Goal: Check status: Check status

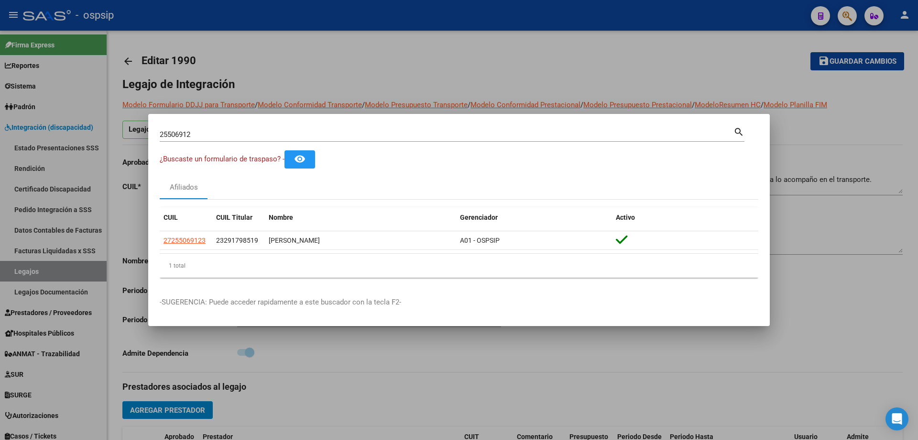
click at [364, 82] on div at bounding box center [459, 220] width 918 height 440
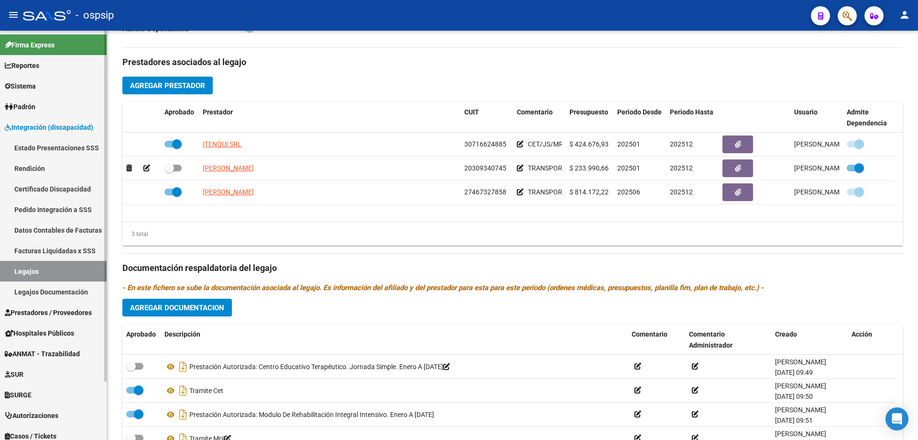
click at [33, 275] on link "Legajos" at bounding box center [53, 271] width 107 height 21
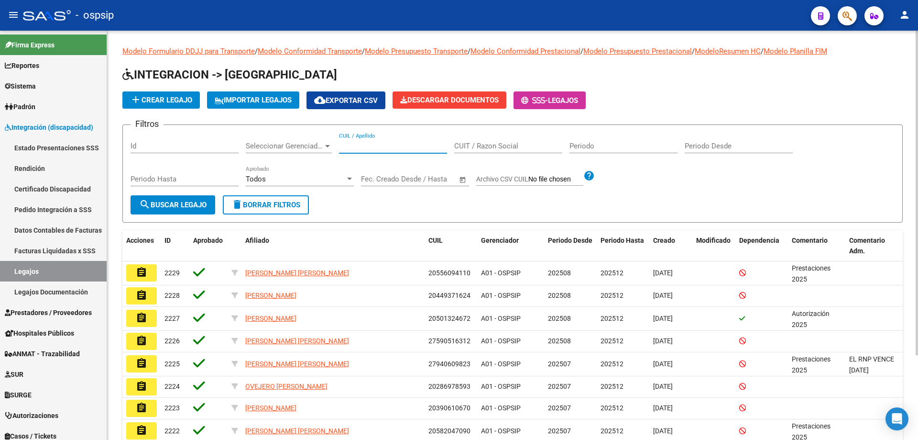
click at [362, 145] on input "CUIL / Apellido" at bounding box center [393, 146] width 108 height 9
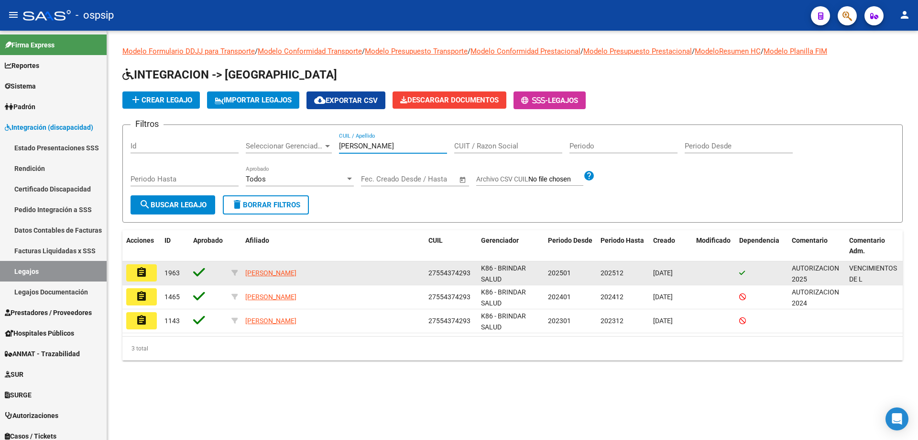
type input "[PERSON_NAME]"
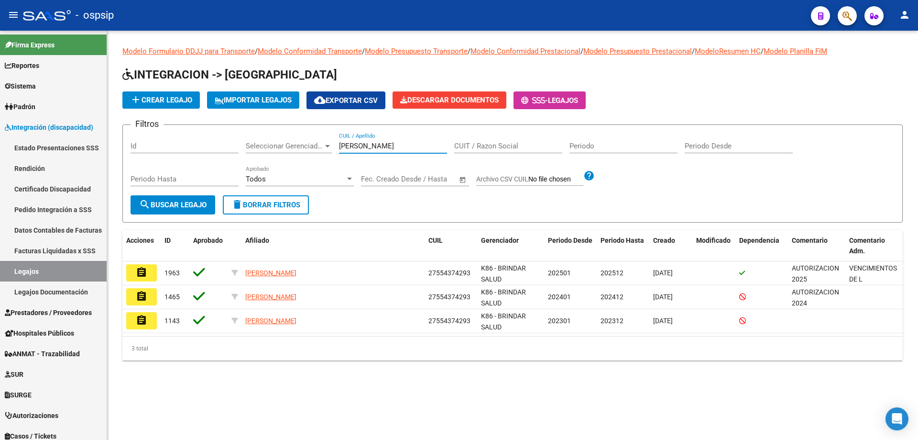
click at [146, 278] on mat-icon "assignment" at bounding box center [141, 271] width 11 height 11
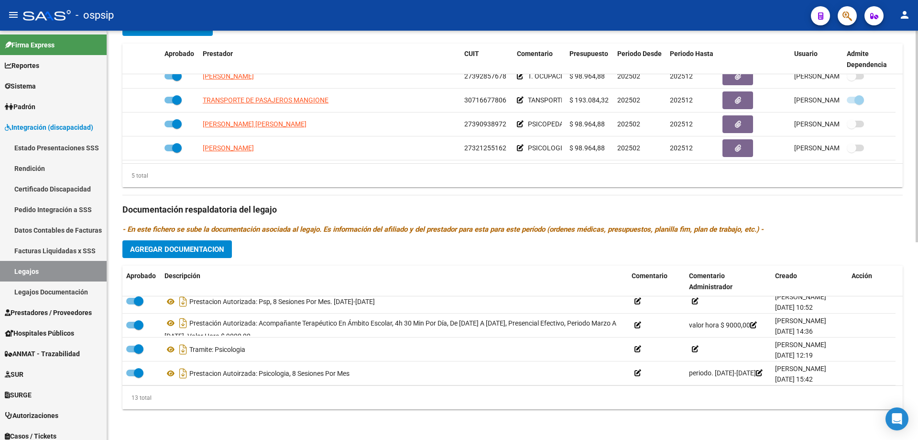
scroll to position [177, 0]
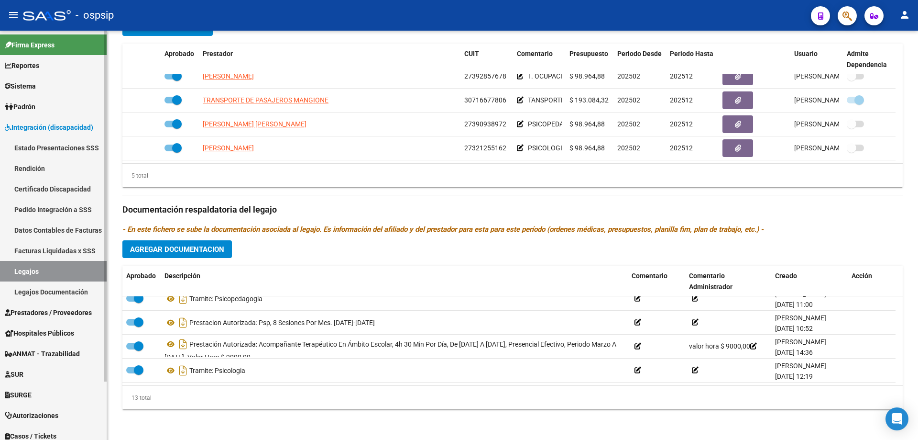
drag, startPoint x: 34, startPoint y: 260, endPoint x: 33, endPoint y: 265, distance: 5.5
click at [34, 261] on mat-nav-list "Estado Presentaciones SSS Rendición Certificado Discapacidad Pedido Integración…" at bounding box center [53, 219] width 107 height 165
click at [34, 268] on link "Legajos" at bounding box center [53, 271] width 107 height 21
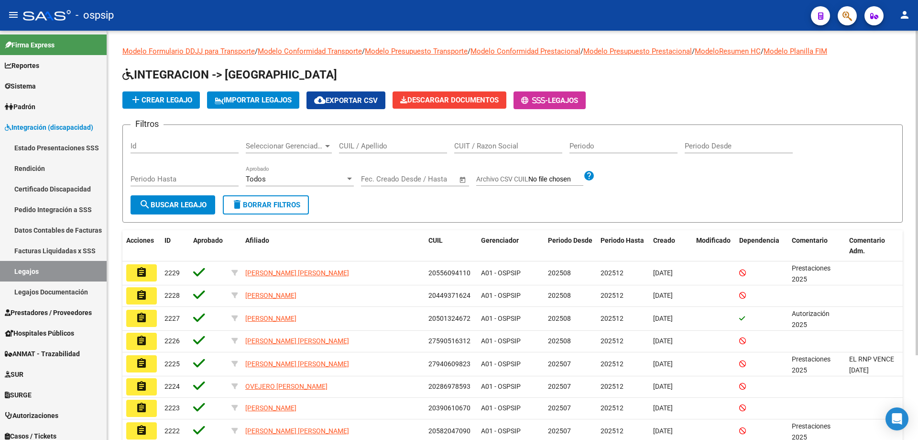
click at [371, 146] on input "CUIL / Apellido" at bounding box center [393, 146] width 108 height 9
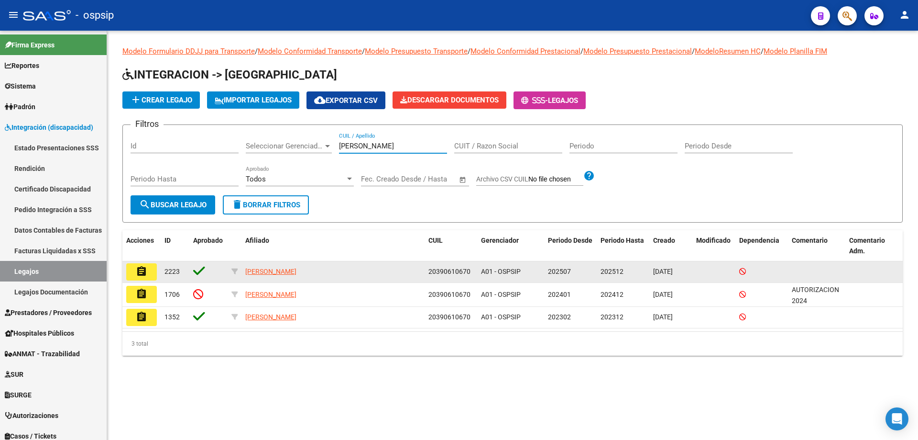
type input "[PERSON_NAME]"
click at [142, 266] on mat-icon "assignment" at bounding box center [141, 270] width 11 height 11
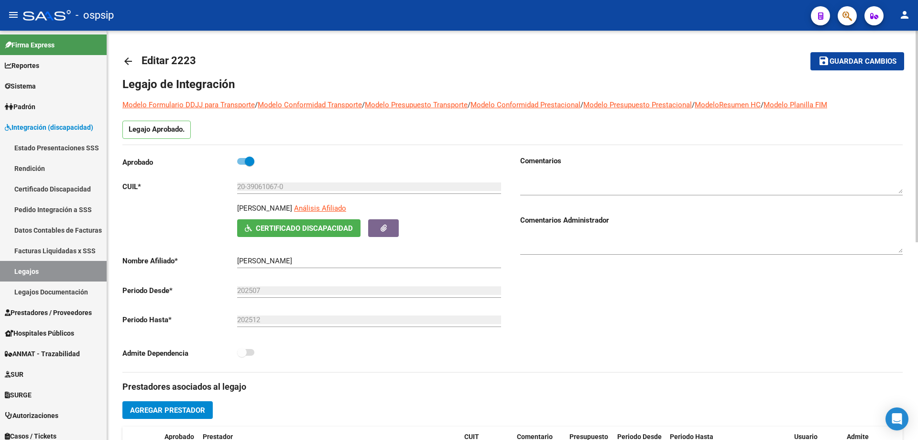
scroll to position [144, 0]
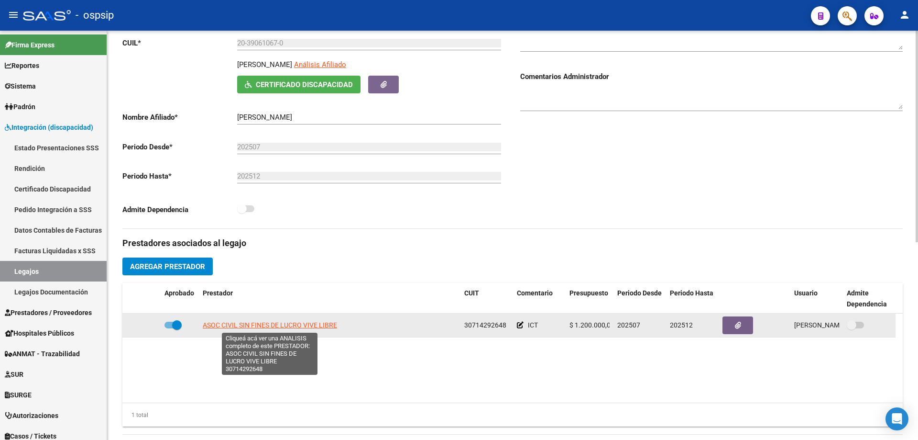
click at [294, 322] on span "ASOC CIVIL SIN FINES DE LUCRO VIVE LIBRE" at bounding box center [270, 325] width 134 height 8
type textarea "30714292648"
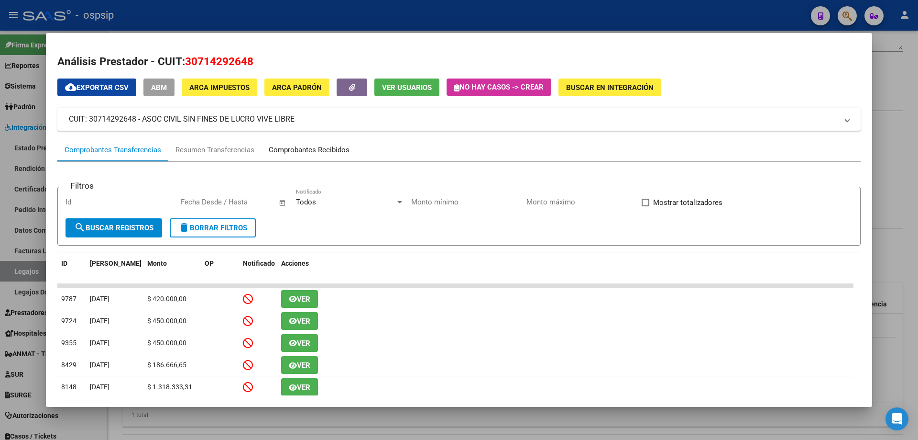
click at [305, 153] on div "Comprobantes Recibidos" at bounding box center [309, 149] width 81 height 11
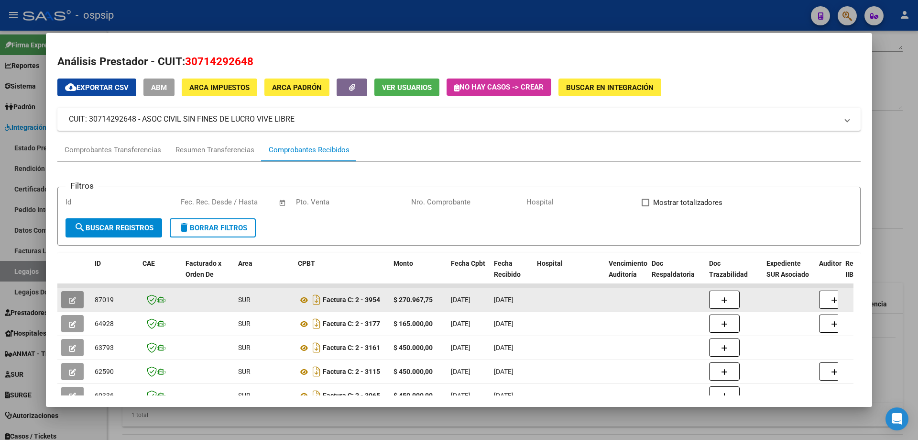
click at [75, 298] on icon "button" at bounding box center [72, 300] width 7 height 7
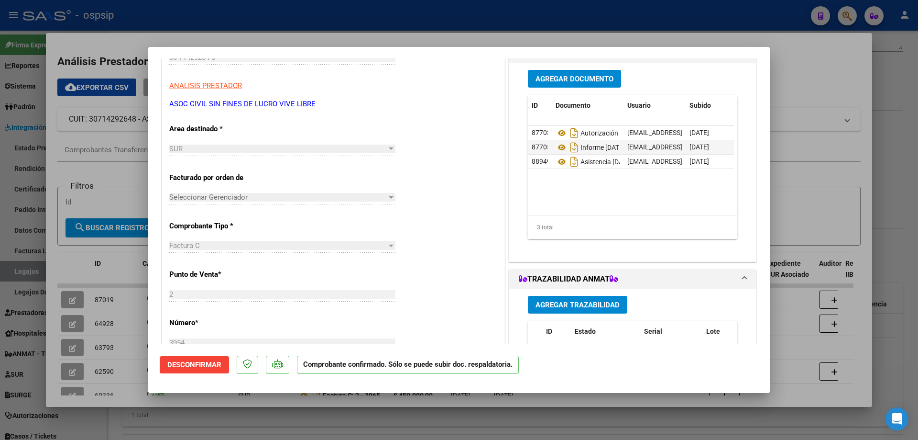
click at [793, 396] on div at bounding box center [459, 220] width 918 height 440
type input "$ 0,00"
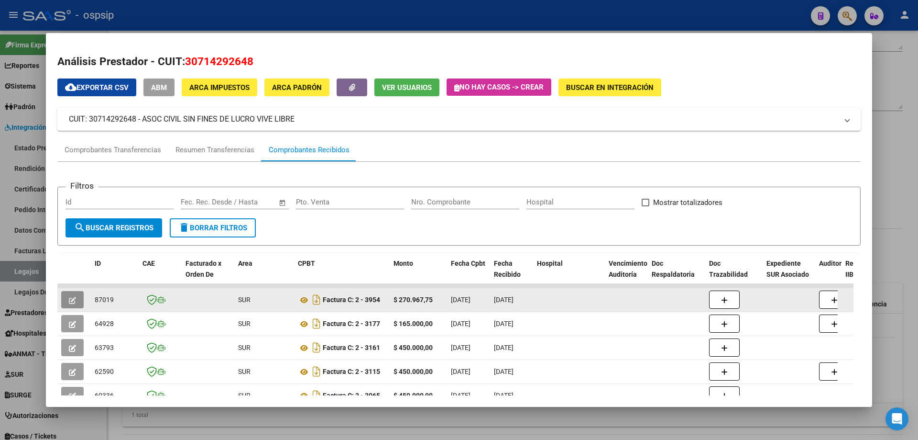
click at [69, 302] on icon "button" at bounding box center [72, 300] width 7 height 7
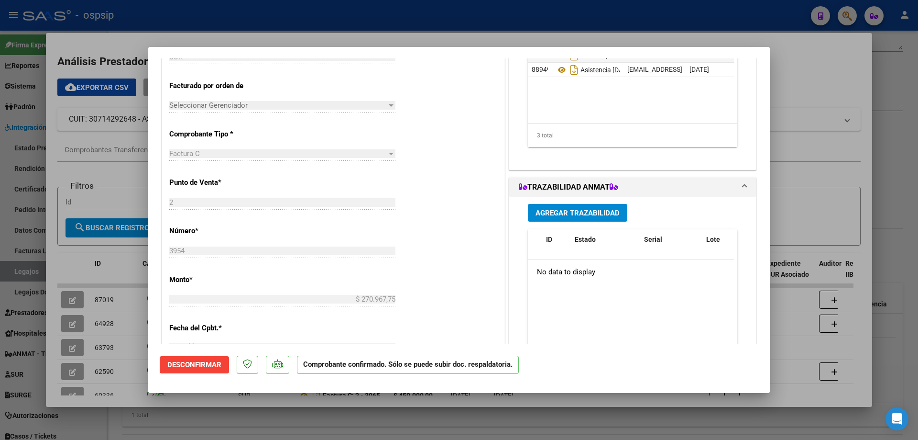
scroll to position [239, 0]
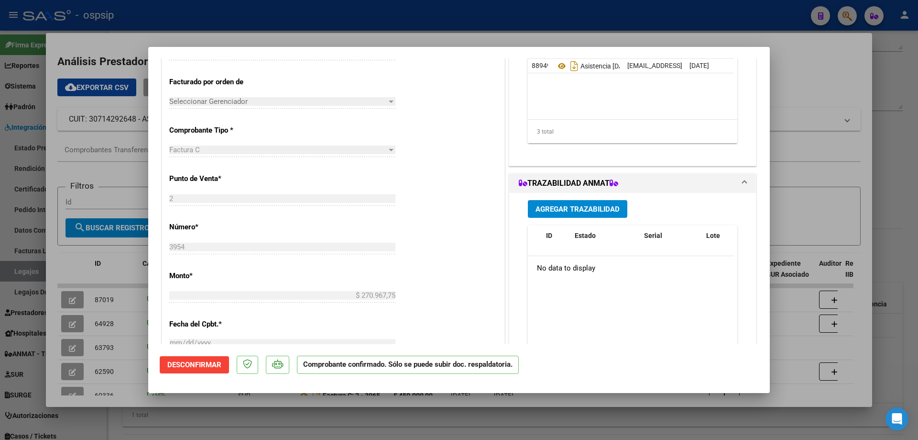
click at [800, 316] on div at bounding box center [459, 220] width 918 height 440
type input "$ 0,00"
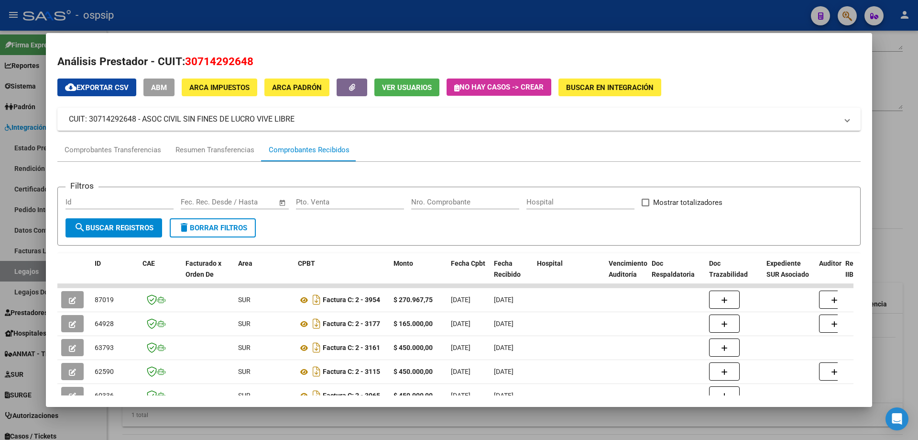
click at [918, 208] on div at bounding box center [459, 220] width 918 height 440
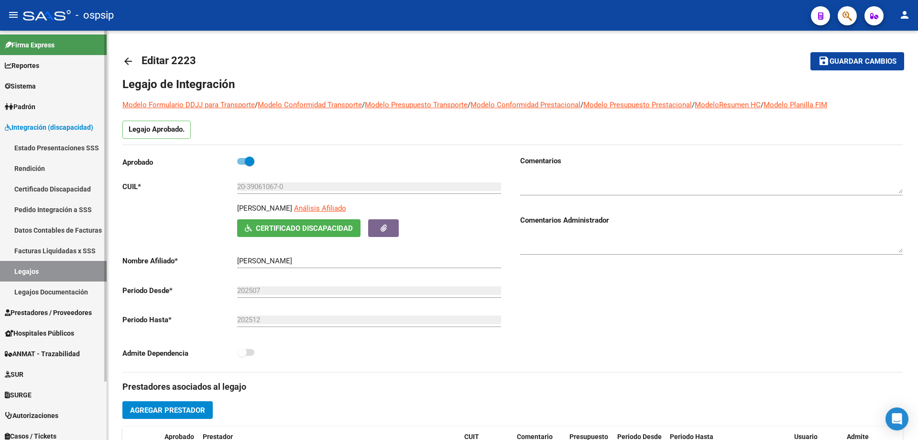
click at [18, 271] on link "Legajos" at bounding box center [53, 271] width 107 height 21
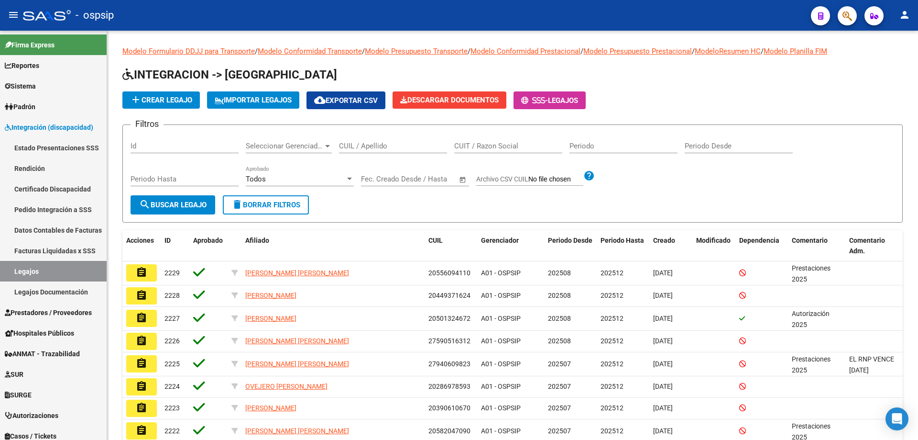
click at [843, 11] on span "button" at bounding box center [848, 16] width 10 height 20
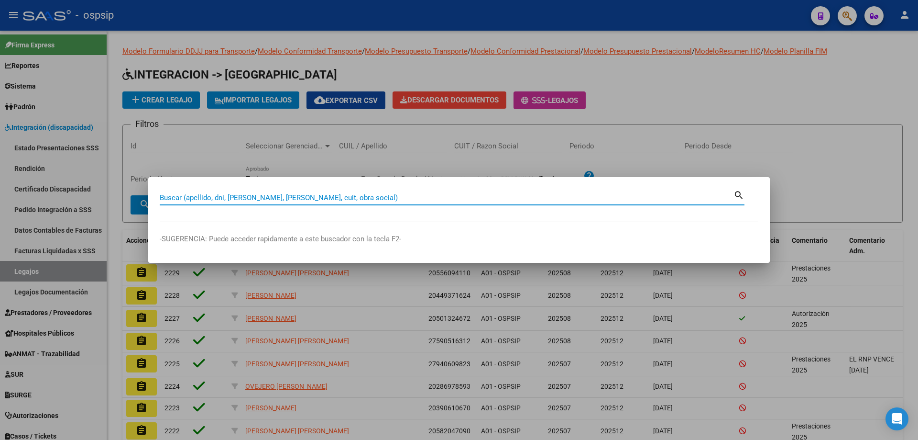
paste input "27554374293"
type input "27554374293"
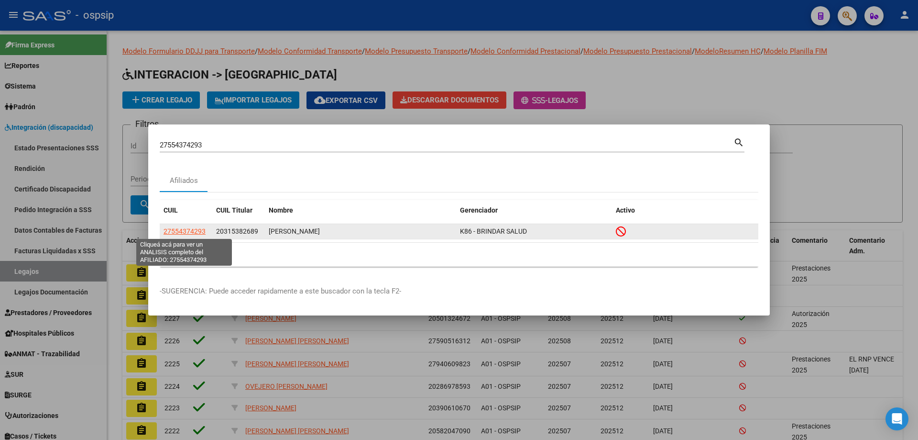
click at [178, 232] on span "27554374293" at bounding box center [185, 231] width 42 height 8
type textarea "27554374293"
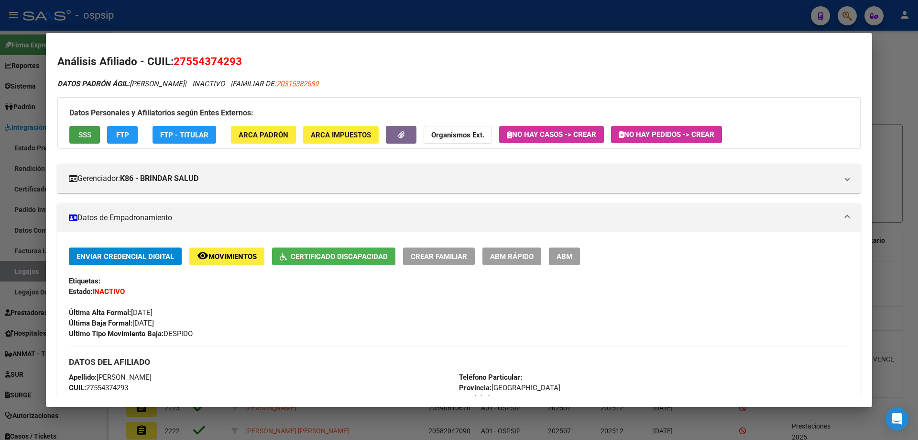
click at [79, 135] on span "SSS" at bounding box center [84, 135] width 13 height 9
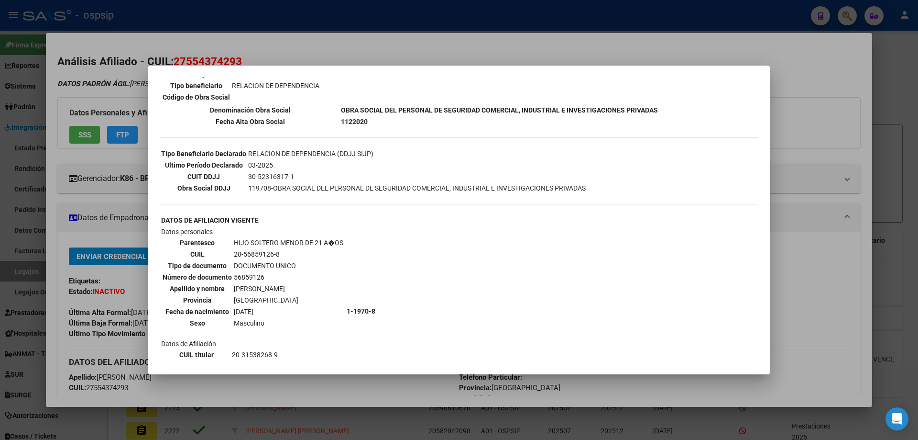
scroll to position [383, 0]
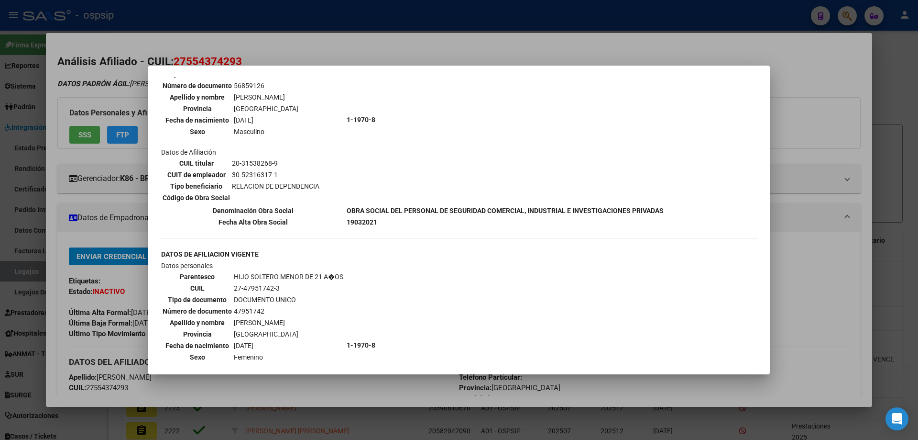
drag, startPoint x: 792, startPoint y: 254, endPoint x: 804, endPoint y: 260, distance: 13.1
click at [793, 255] on div at bounding box center [459, 220] width 918 height 440
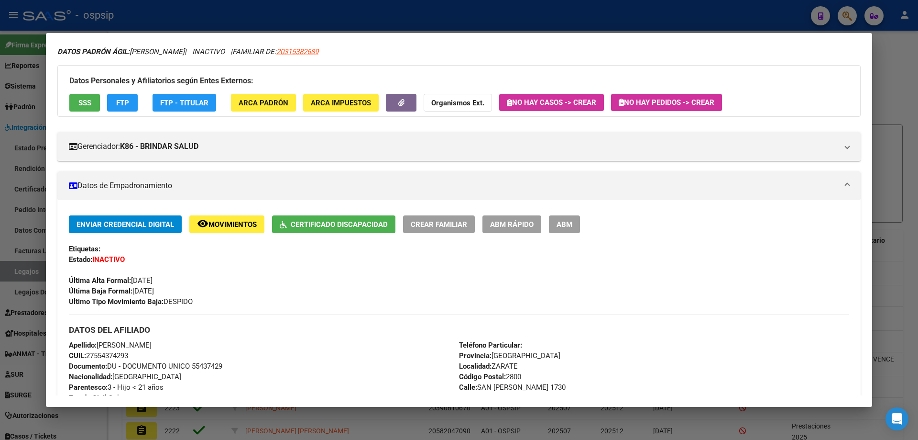
scroll to position [48, 0]
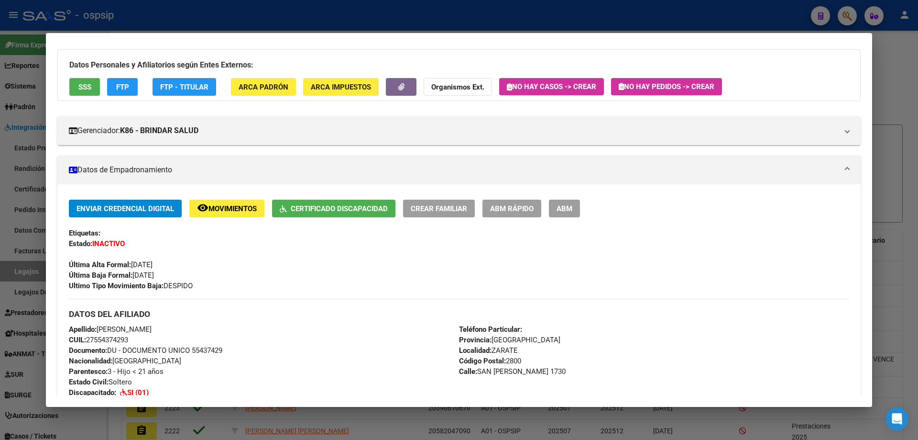
click at [895, 201] on div at bounding box center [459, 220] width 918 height 440
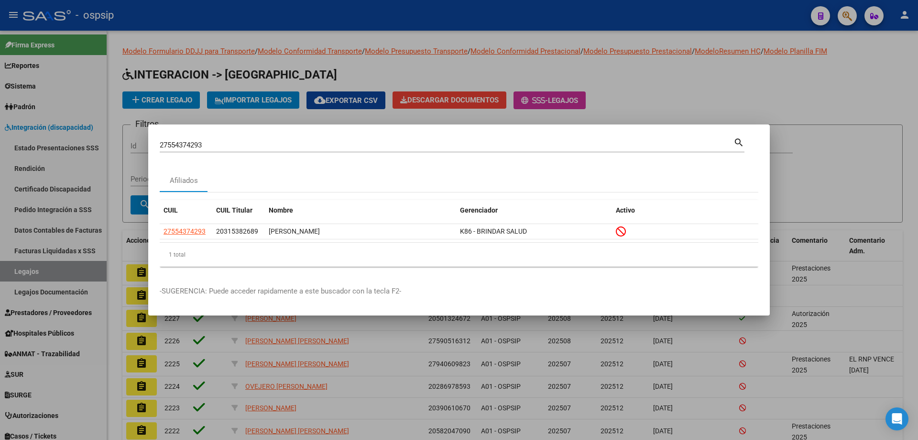
click at [634, 81] on div at bounding box center [459, 220] width 918 height 440
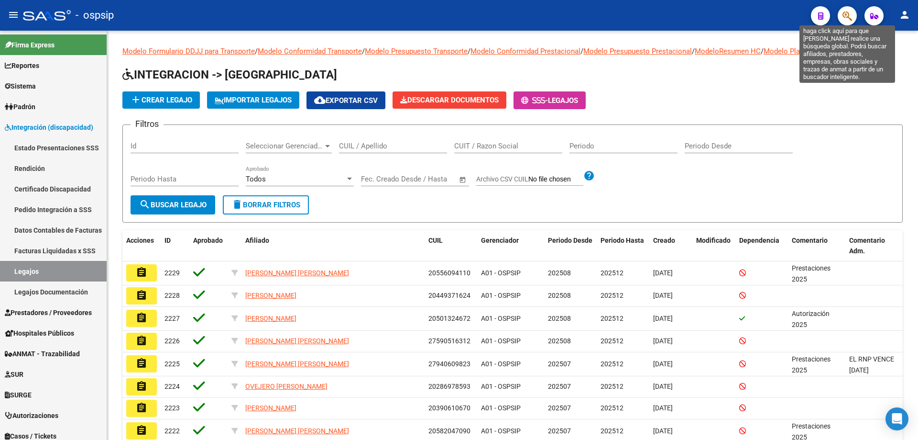
click at [849, 16] on icon "button" at bounding box center [848, 16] width 10 height 11
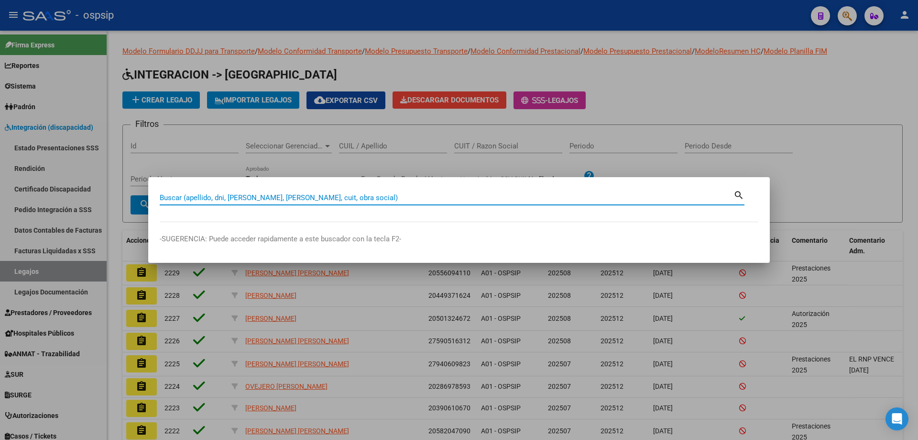
paste input "27554374293"
type input "27554374293"
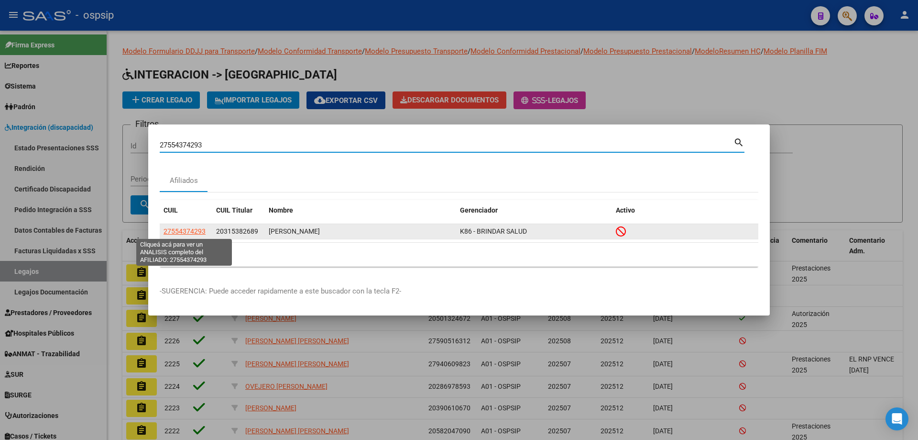
click at [174, 232] on span "27554374293" at bounding box center [185, 231] width 42 height 8
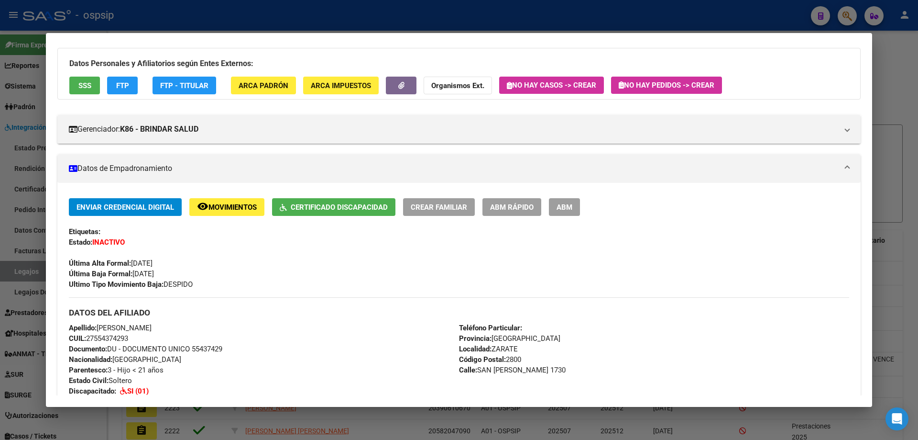
scroll to position [96, 0]
